Goal: Find contact information: Find contact information

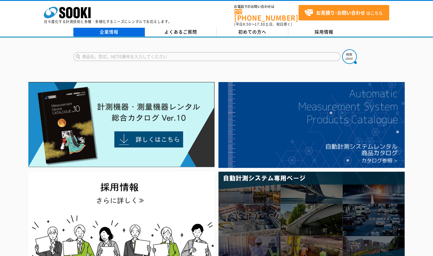
click at [117, 28] on link "企業情報" at bounding box center [109, 32] width 72 height 9
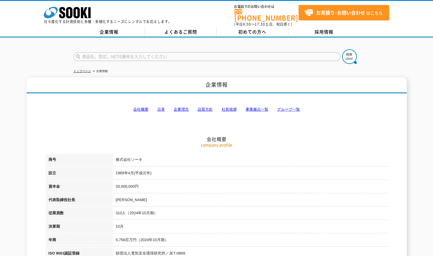
click at [258, 107] on link "事業拠点一覧" at bounding box center [256, 109] width 23 height 4
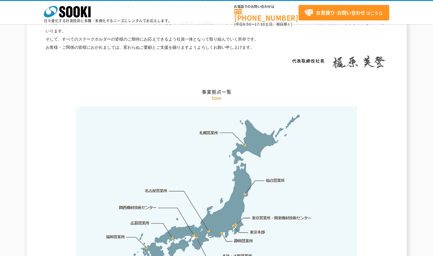
scroll to position [1173, 0]
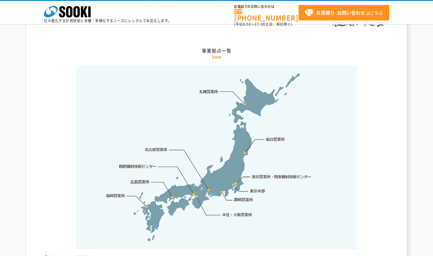
click at [264, 174] on link "東京営業所・関東機材技術センター" at bounding box center [282, 177] width 60 height 6
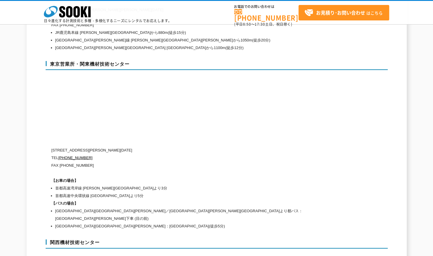
scroll to position [2437, 0]
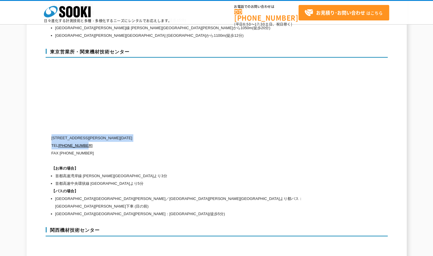
drag, startPoint x: 52, startPoint y: 123, endPoint x: 130, endPoint y: 131, distance: 78.3
click at [130, 134] on div "[STREET_ADDRESS][PERSON_NAME][DATE] [PHONE_NUMBER] FAX [PHONE_NUMBER] 【お車の場合】 首…" at bounding box center [191, 176] width 280 height 84
copy div "[STREET_ADDRESS][PERSON_NAME][DATE] [PHONE_NUMBER]"
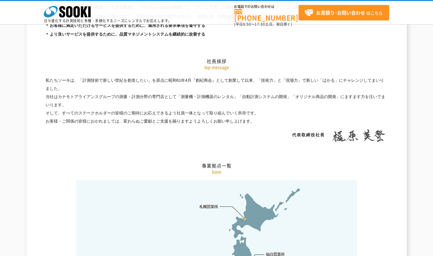
scroll to position [1035, 0]
